Goal: Communication & Community: Answer question/provide support

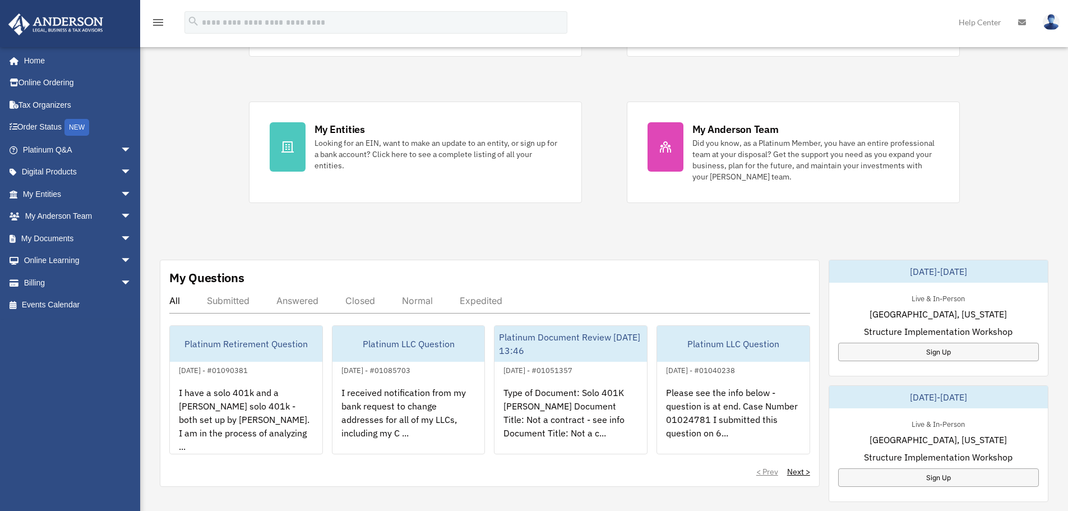
scroll to position [168, 0]
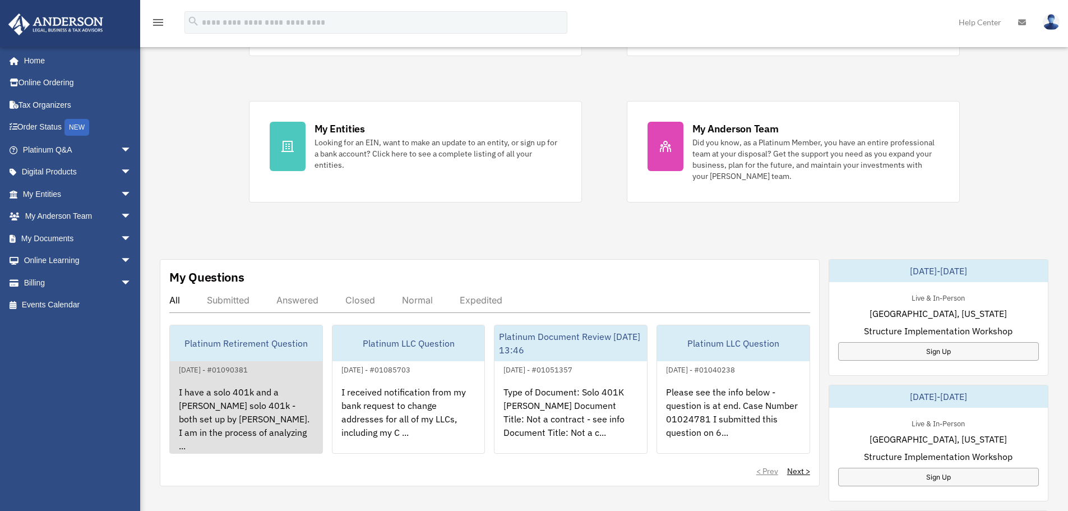
click at [215, 350] on div "Platinum Retirement Question" at bounding box center [246, 343] width 152 height 36
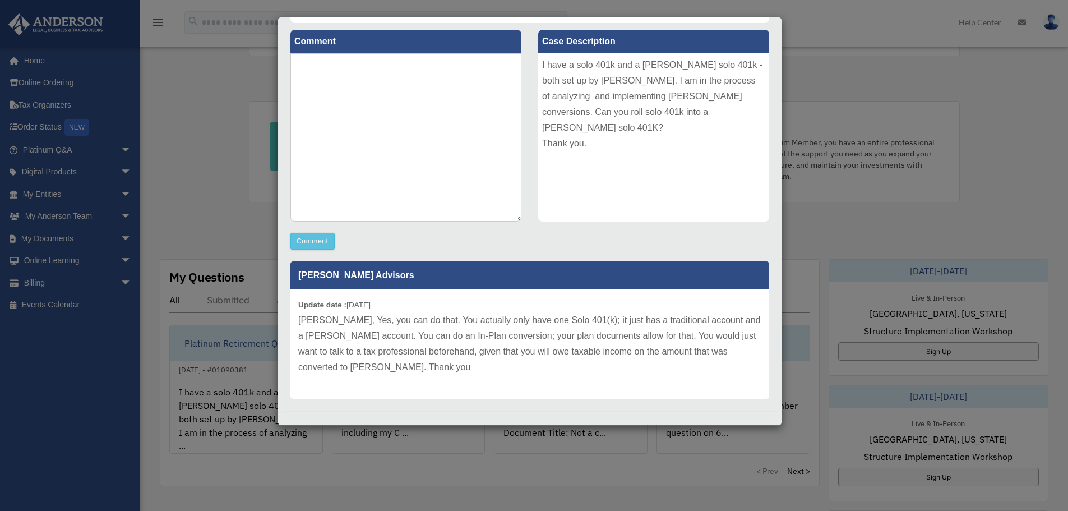
scroll to position [133, 0]
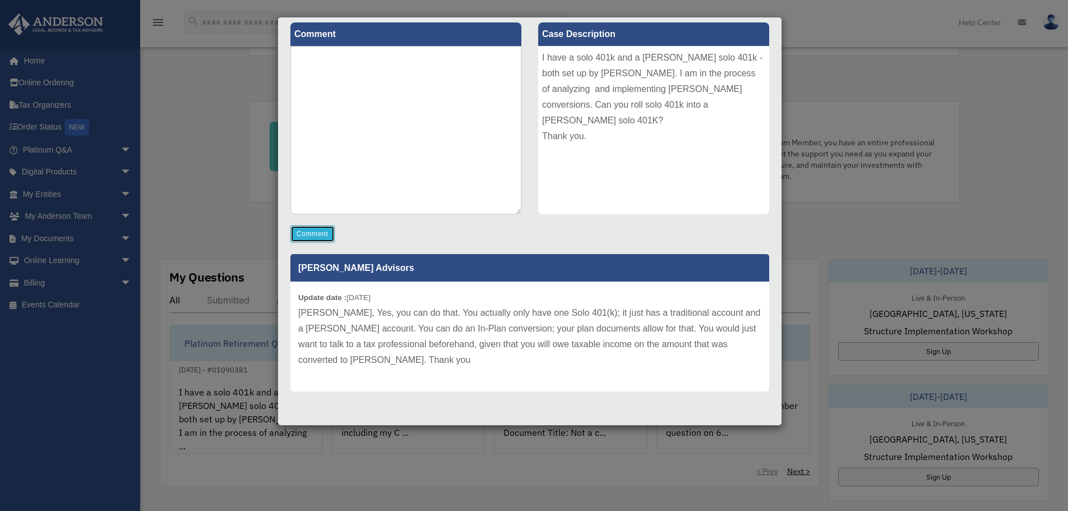
click at [315, 233] on button "Comment" at bounding box center [312, 233] width 44 height 17
click at [370, 95] on textarea at bounding box center [405, 130] width 231 height 168
type textarea "**********"
click at [326, 228] on button "Comment" at bounding box center [312, 233] width 44 height 17
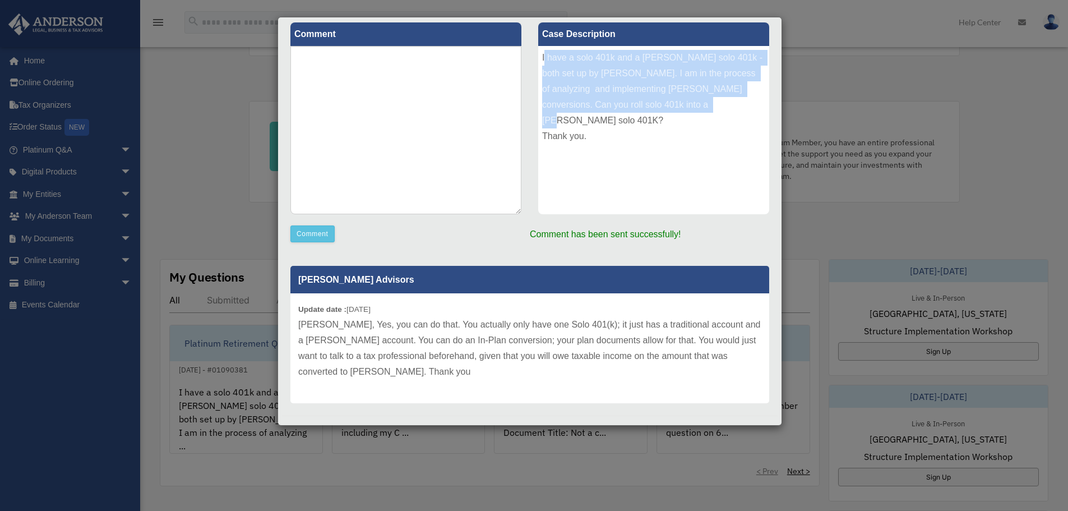
drag, startPoint x: 539, startPoint y: 56, endPoint x: 582, endPoint y: 114, distance: 72.5
click at [582, 114] on div "I have a solo 401k and a [PERSON_NAME] solo 401k - both set up by [PERSON_NAME]…" at bounding box center [653, 130] width 231 height 168
copy div "have a solo 401k and a [PERSON_NAME] solo 401k - both set up by [PERSON_NAME]. …"
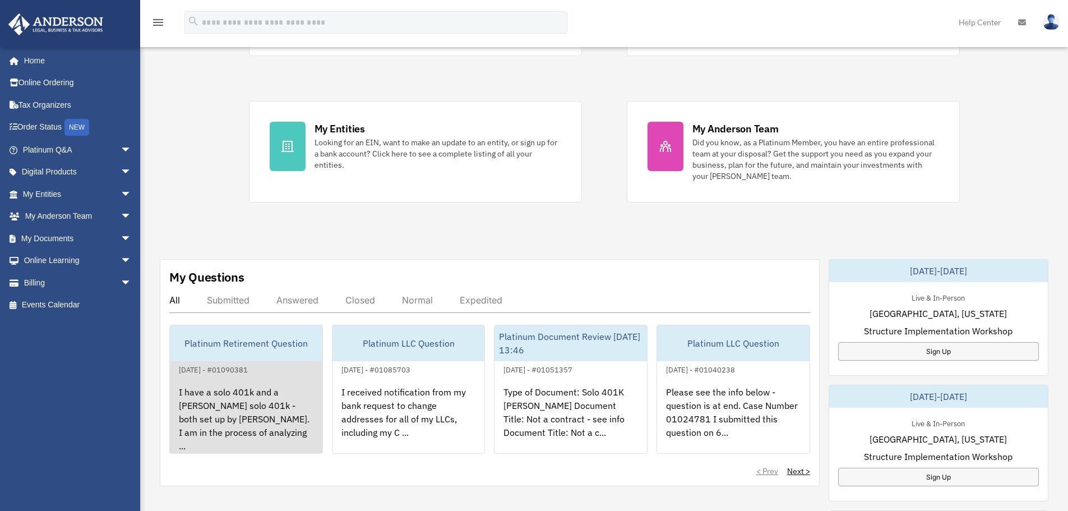
click at [208, 346] on div "Platinum Retirement Question" at bounding box center [246, 343] width 152 height 36
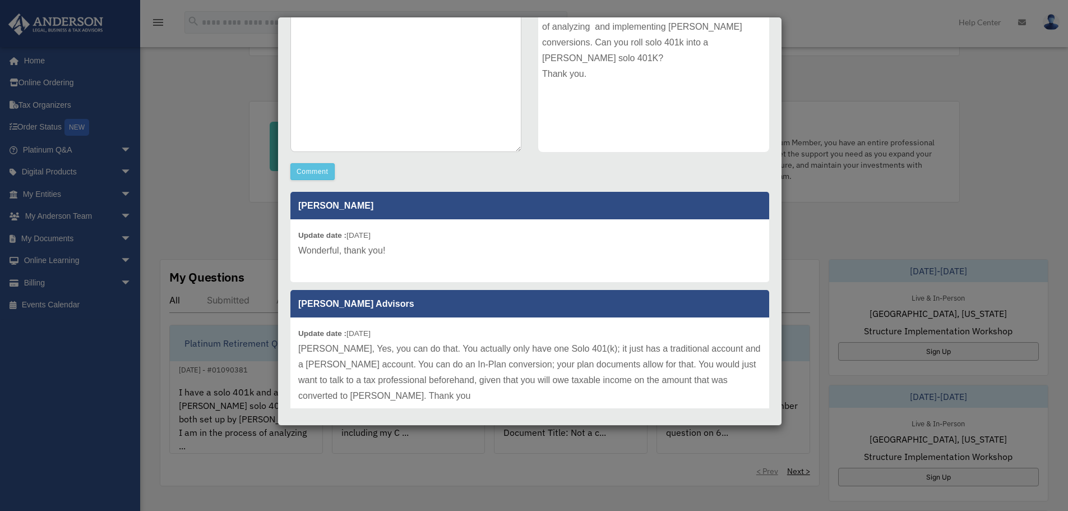
scroll to position [212, 0]
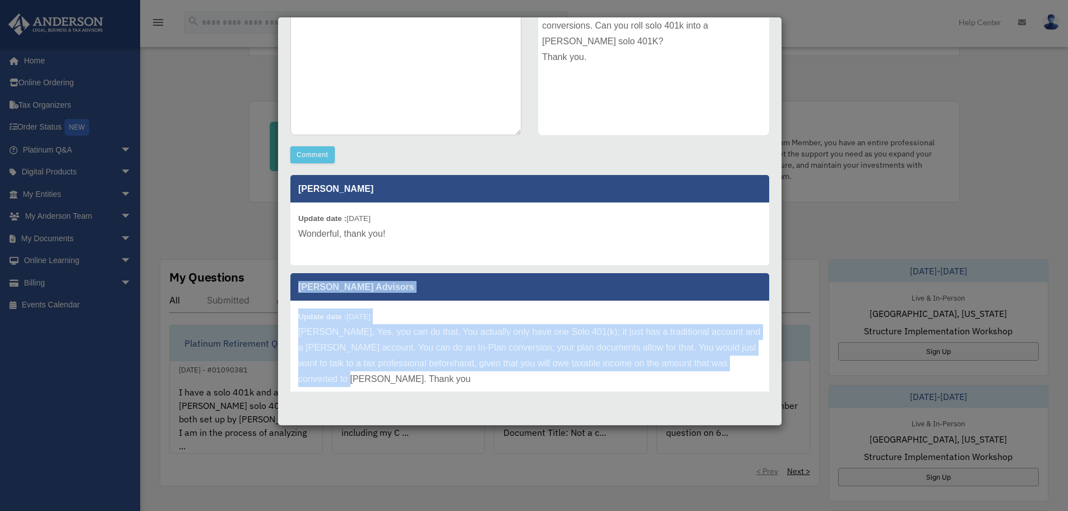
drag, startPoint x: 300, startPoint y: 284, endPoint x: 374, endPoint y: 377, distance: 119.2
click at [374, 377] on div "[PERSON_NAME] Advisors Update date : [DATE] [PERSON_NAME], Yes, you can do that…" at bounding box center [529, 341] width 479 height 137
copy div "[PERSON_NAME] Advisors Update date : [DATE] [PERSON_NAME], Yes, you can do that…"
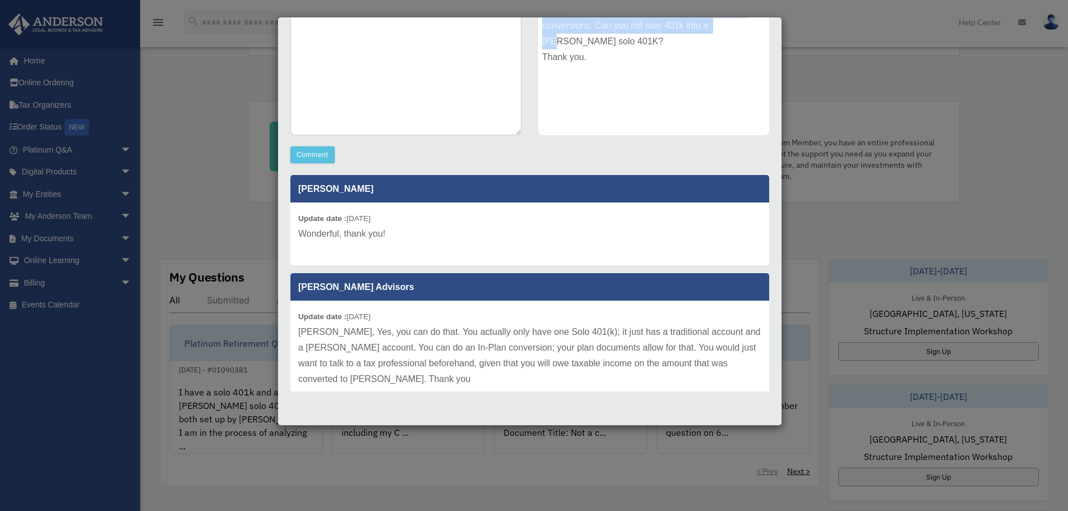
drag, startPoint x: 783, startPoint y: 175, endPoint x: 756, endPoint y: 124, distance: 58.2
click at [755, 112] on div "Case Detail × Platinum Retirement Question Case Number 01090381 Created Date [D…" at bounding box center [534, 255] width 1068 height 511
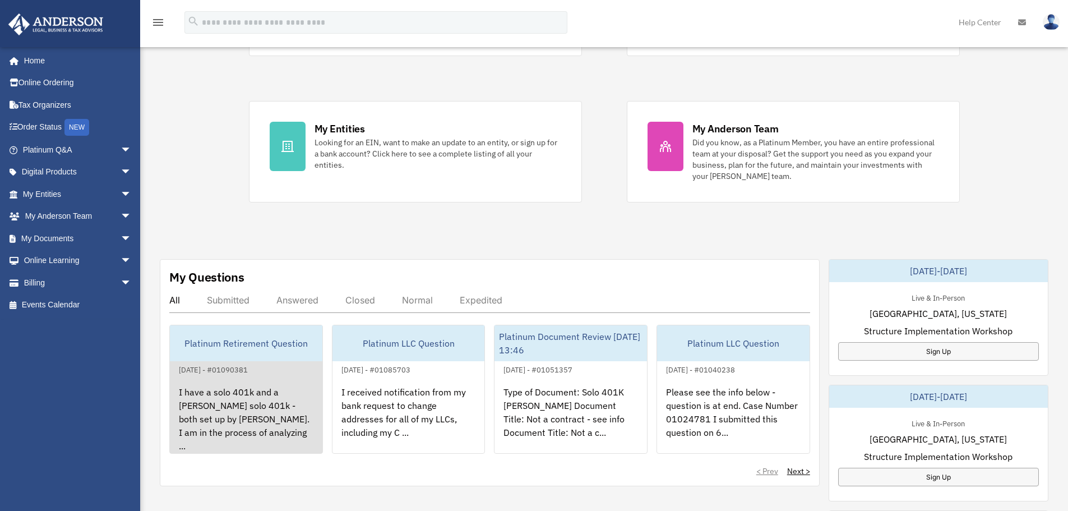
click at [248, 394] on div "I have a solo 401k and a [PERSON_NAME] solo 401k - both set up by [PERSON_NAME]…" at bounding box center [246, 419] width 152 height 87
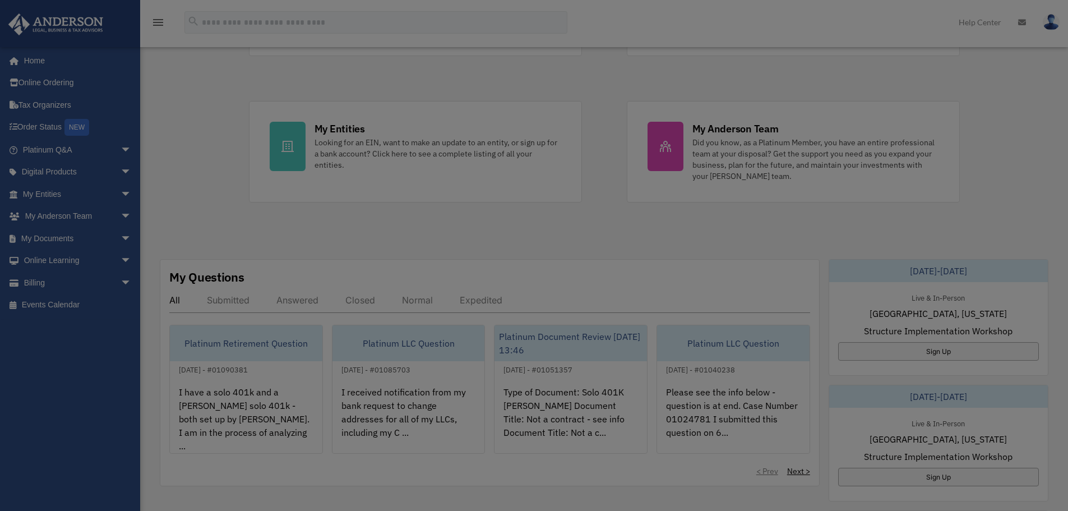
scroll to position [0, 0]
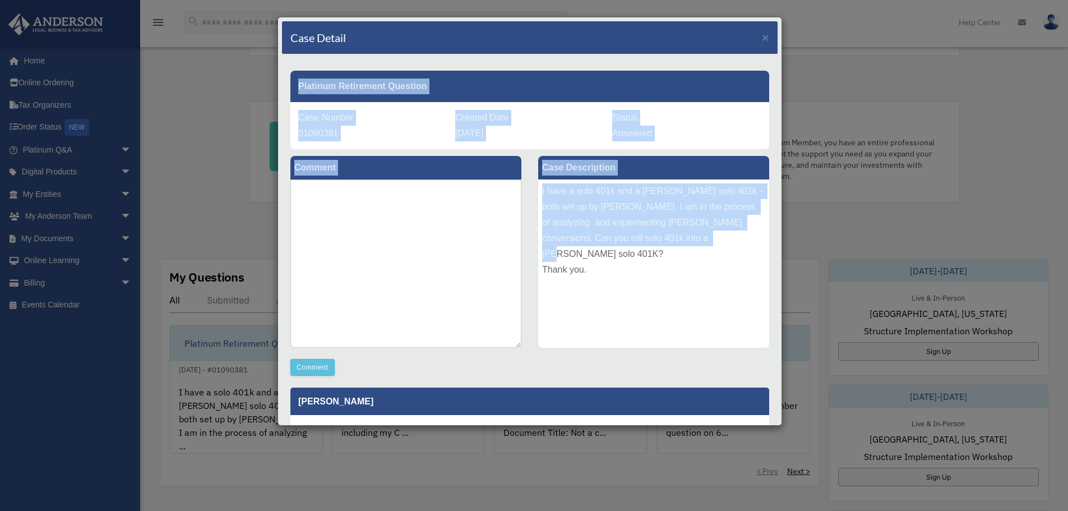
drag, startPoint x: 299, startPoint y: 82, endPoint x: 612, endPoint y: 254, distance: 357.5
click at [612, 254] on div "Platinum Retirement Question Case Number 01090381 Created Date [DATE] Status An…" at bounding box center [529, 335] width 479 height 545
copy div "Platinum Retirement Question Case Number 01090381 Created Date [DATE] Status An…"
click at [600, 203] on div "I have a solo 401k and a [PERSON_NAME] solo 401k - both set up by [PERSON_NAME]…" at bounding box center [653, 263] width 231 height 168
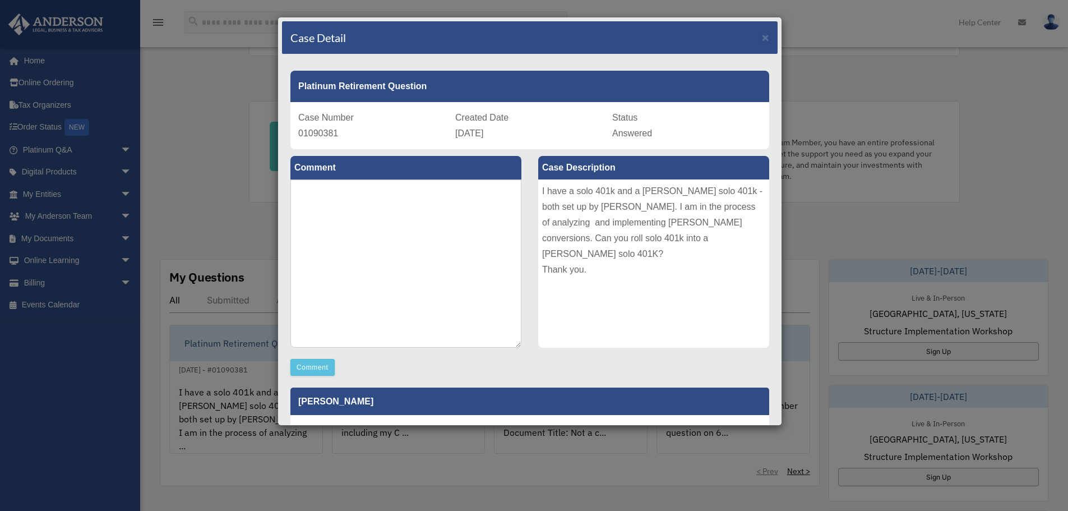
drag, startPoint x: 600, startPoint y: 203, endPoint x: 298, endPoint y: 85, distance: 325.0
click at [298, 85] on div "Platinum Retirement Question" at bounding box center [529, 86] width 479 height 31
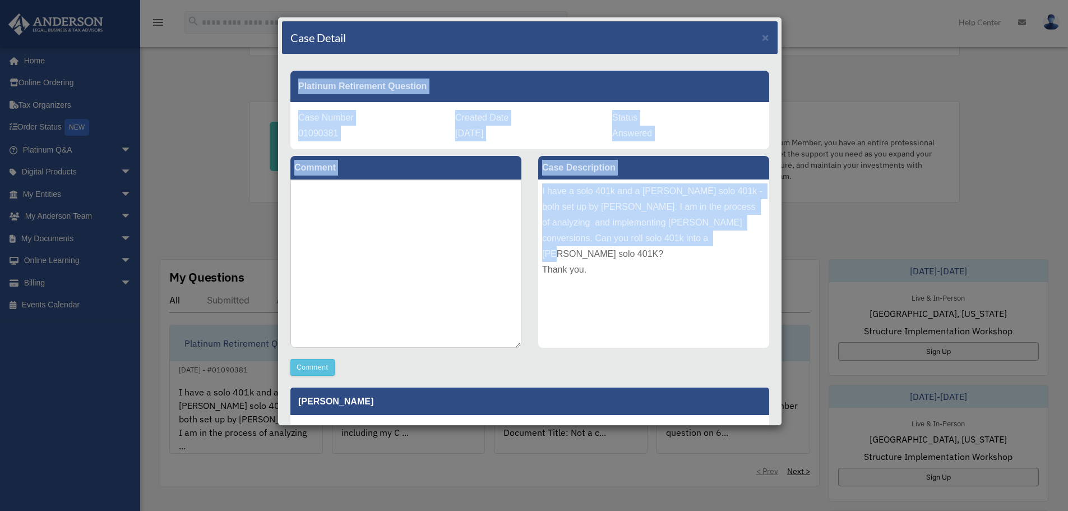
drag, startPoint x: 299, startPoint y: 87, endPoint x: 598, endPoint y: 256, distance: 342.9
click at [598, 256] on div "Platinum Retirement Question Case Number 01090381 Created Date [DATE] Status An…" at bounding box center [529, 335] width 479 height 545
copy div "Platinum Retirement Question Case Number 01090381 Created Date [DATE] Status An…"
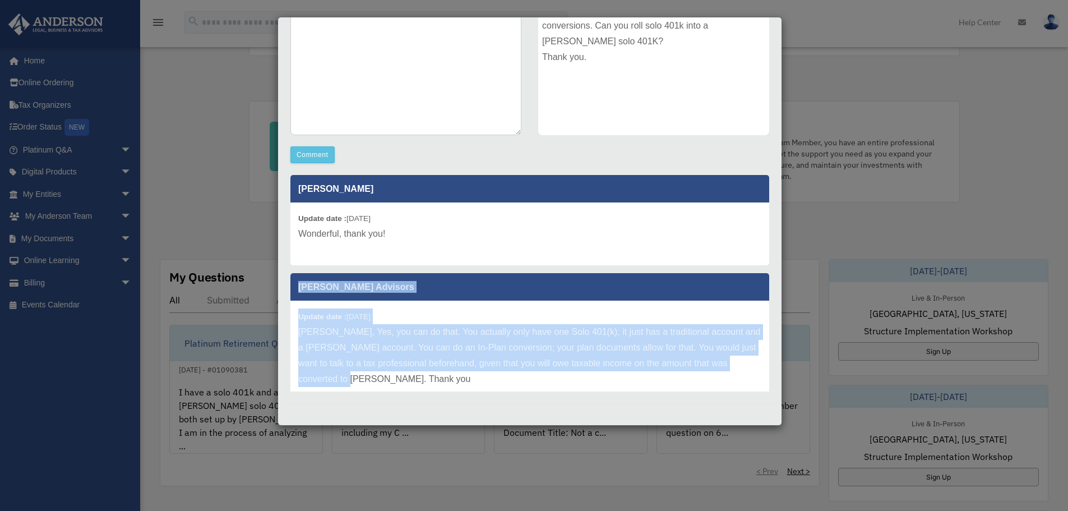
scroll to position [19, 0]
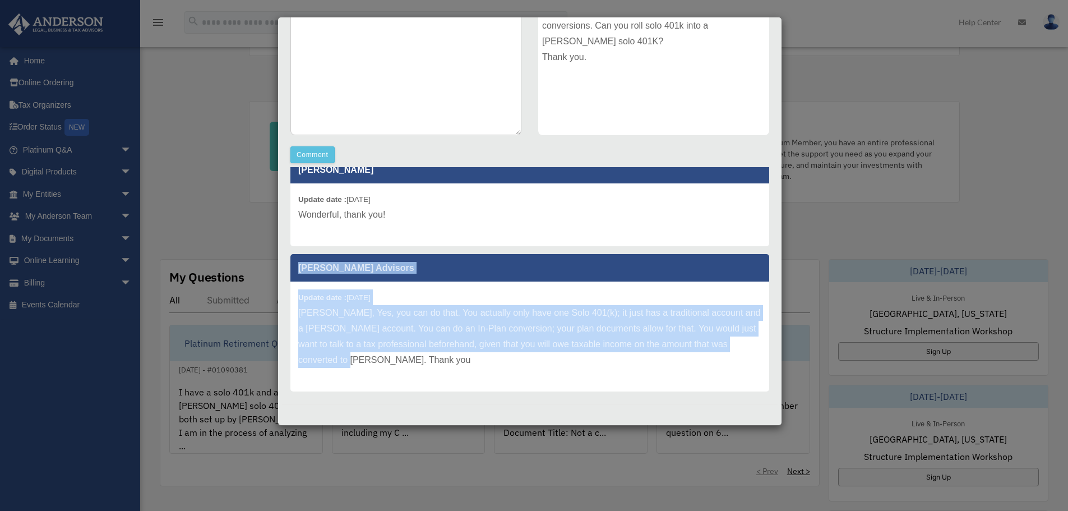
drag, startPoint x: 298, startPoint y: 285, endPoint x: 363, endPoint y: 383, distance: 117.7
click at [365, 386] on div "[PERSON_NAME] Advisors Update date : [DATE] [PERSON_NAME], Yes, you can do that…" at bounding box center [529, 322] width 479 height 137
copy div "[PERSON_NAME] Advisors Update date : [DATE] [PERSON_NAME], Yes, you can do that…"
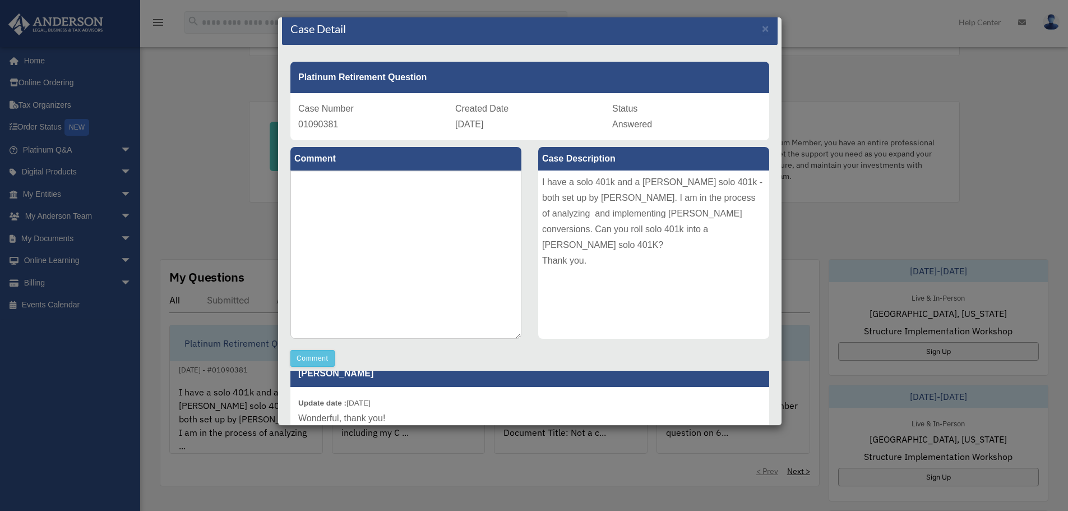
scroll to position [0, 0]
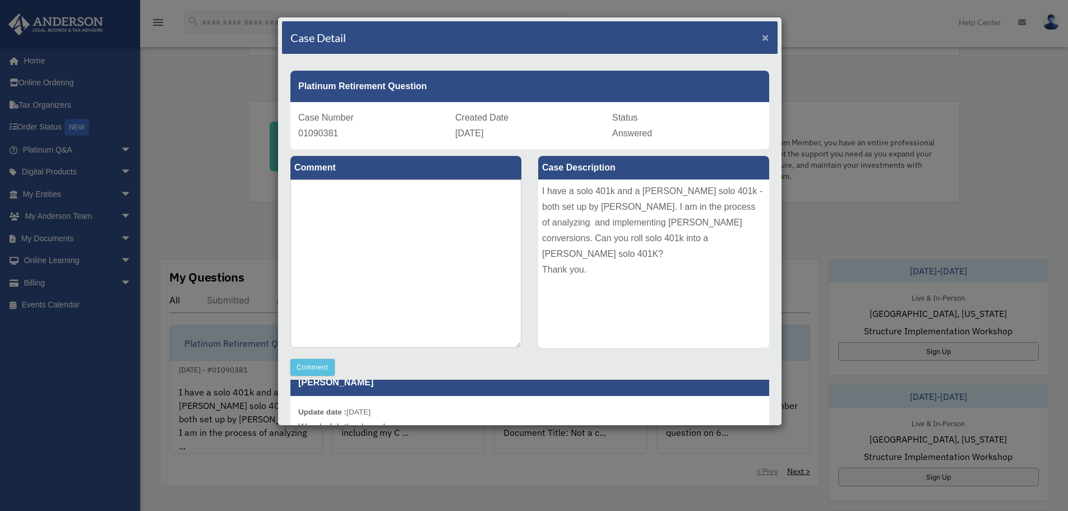
click at [762, 38] on span "×" at bounding box center [765, 37] width 7 height 13
